Goal: Information Seeking & Learning: Find specific fact

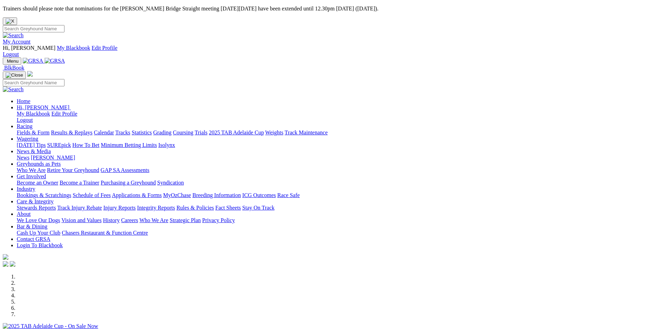
scroll to position [139, 0]
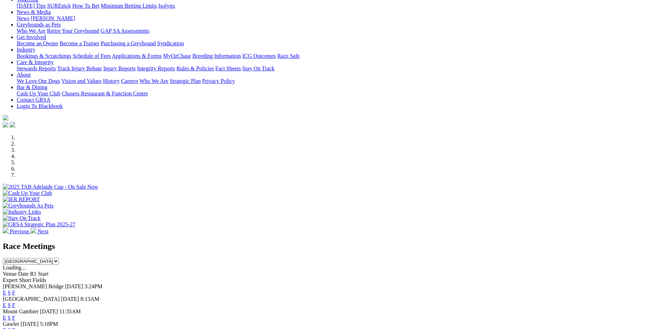
click at [15, 290] on link "F" at bounding box center [13, 293] width 3 height 6
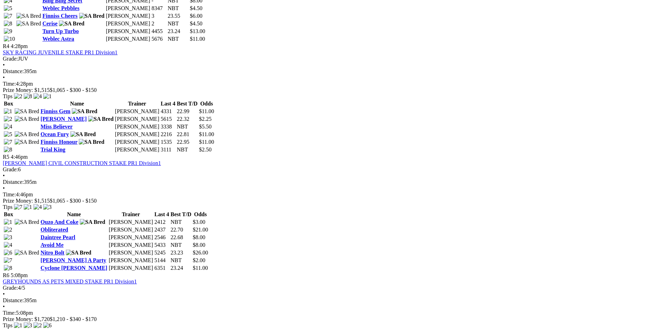
scroll to position [731, 0]
